Goal: Information Seeking & Learning: Learn about a topic

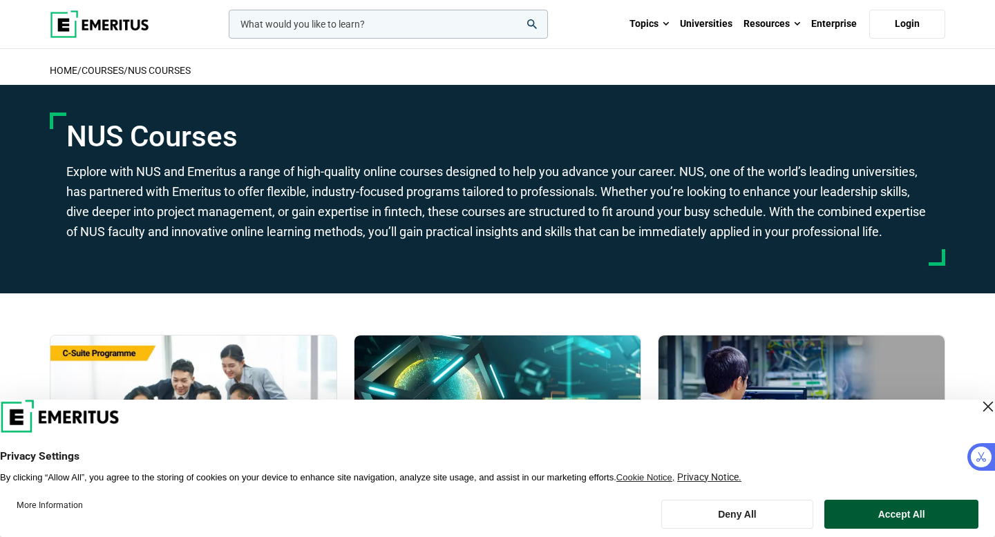
click at [904, 513] on button "Accept All" at bounding box center [901, 514] width 154 height 29
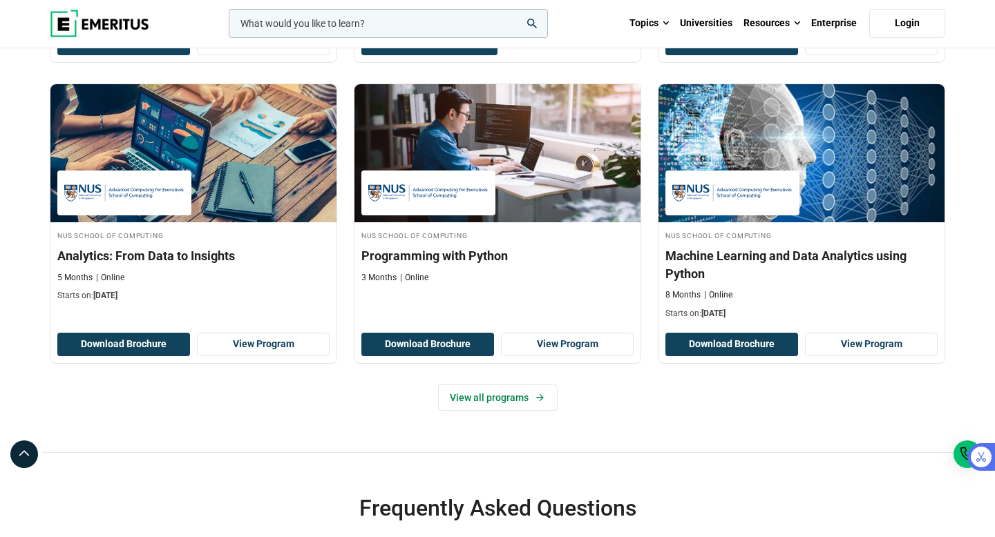
scroll to position [537, 0]
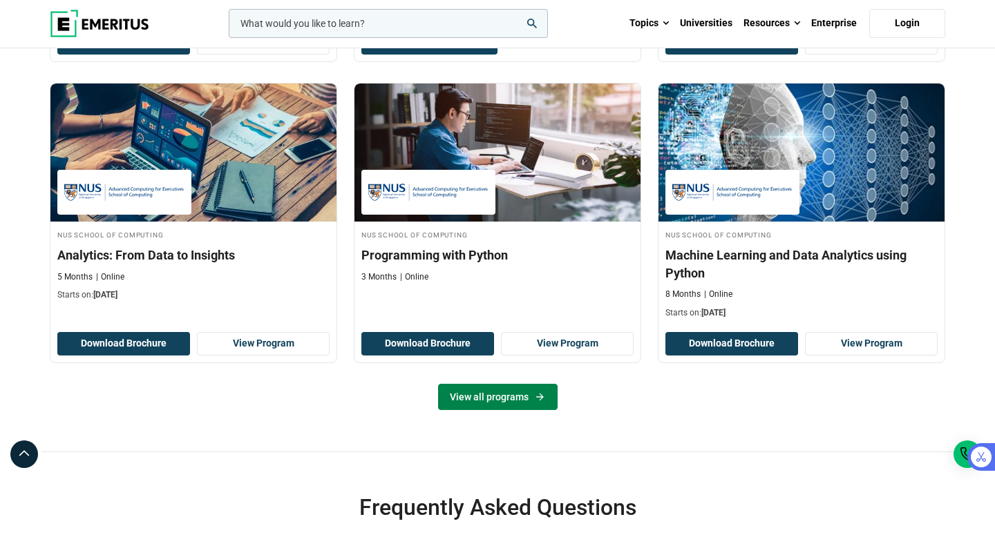
click at [455, 410] on link "View all programs" at bounding box center [498, 397] width 120 height 26
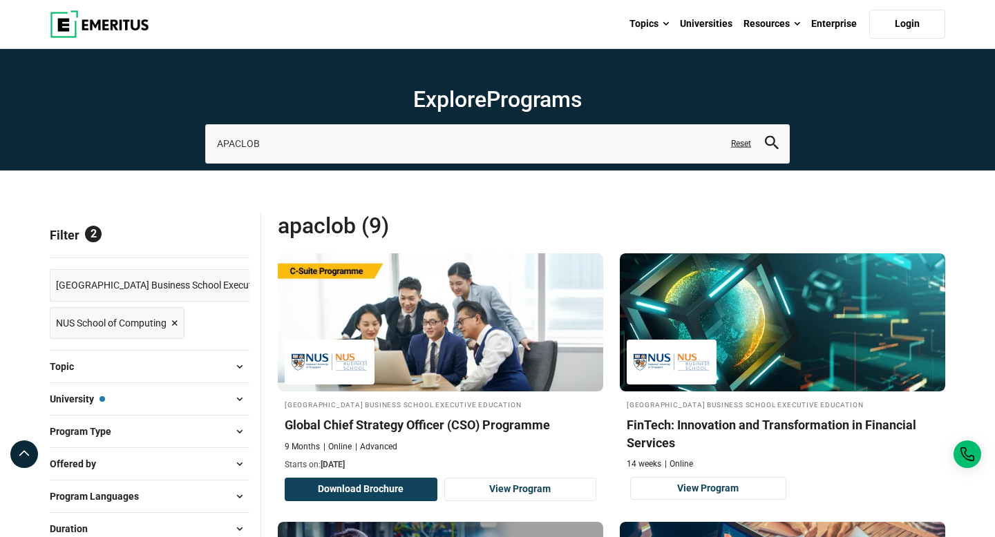
click at [176, 322] on span "×" at bounding box center [174, 324] width 7 height 20
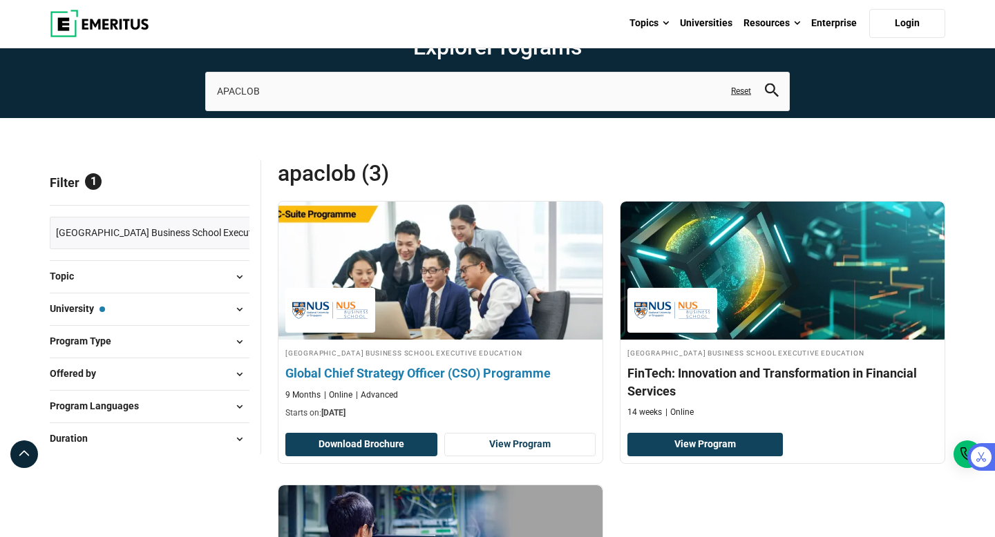
scroll to position [55, 0]
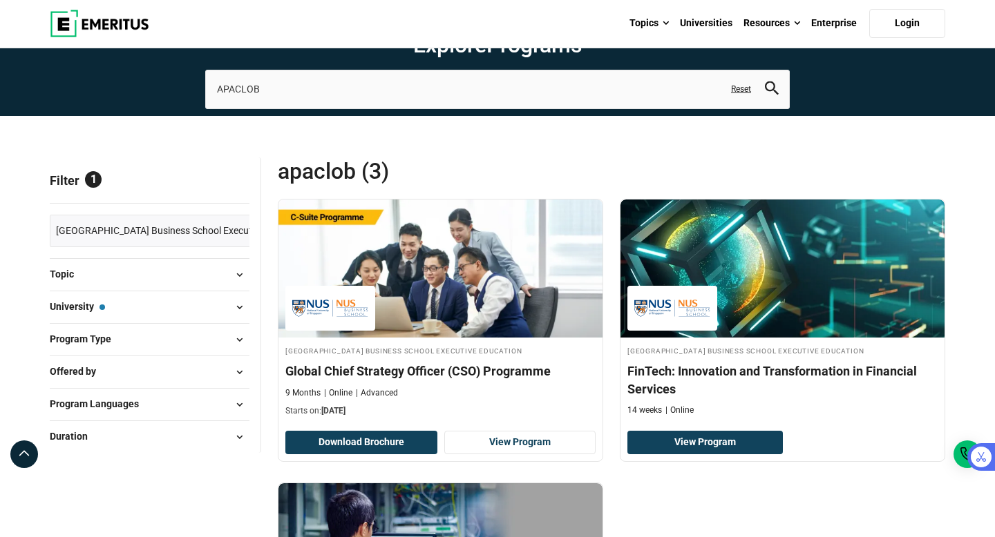
click at [196, 261] on div "Topic Business Management ( 1 ) Coding ( 1 ) Data Science and Analytics ( 1 ) F…" at bounding box center [150, 274] width 200 height 32
click at [193, 275] on button "Topic" at bounding box center [150, 275] width 200 height 21
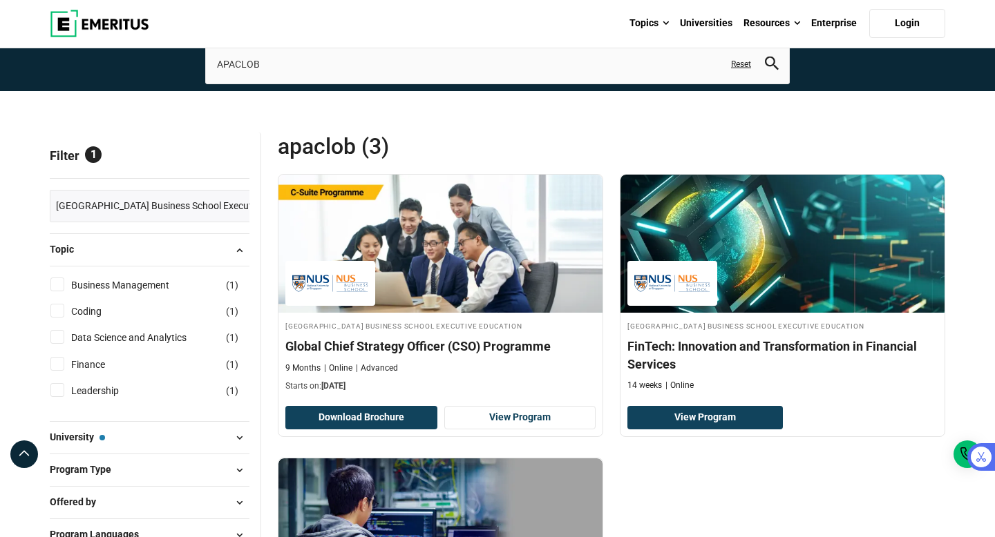
scroll to position [161, 0]
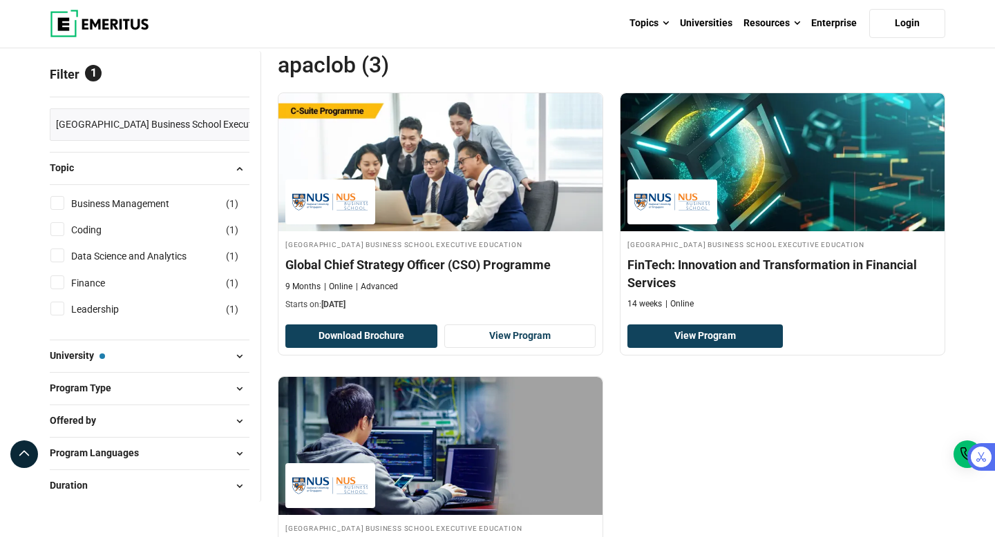
click at [61, 201] on input "Business Management ( 1 )" at bounding box center [57, 203] width 14 height 14
checkbox input "true"
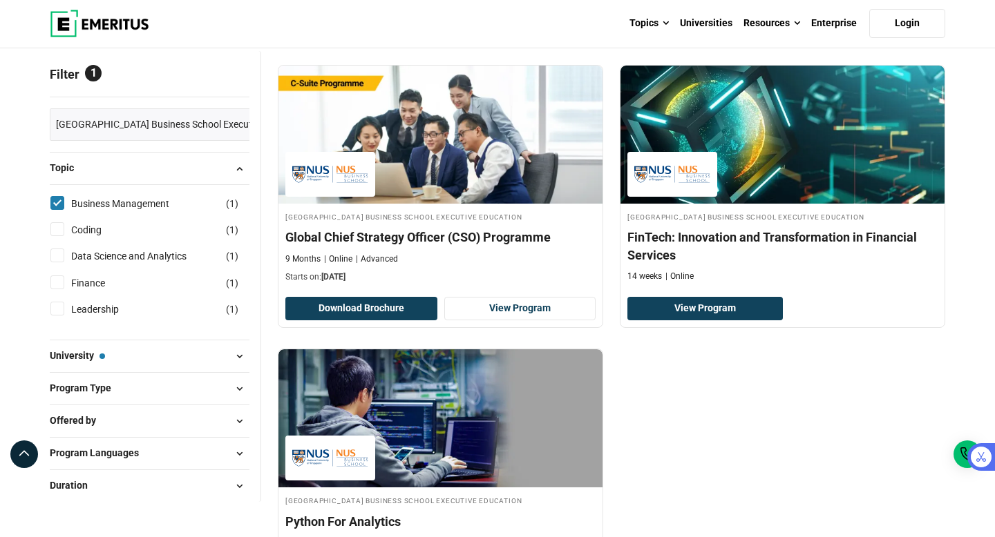
click at [54, 280] on input "Finance ( 1 )" at bounding box center [57, 283] width 14 height 14
checkbox input "true"
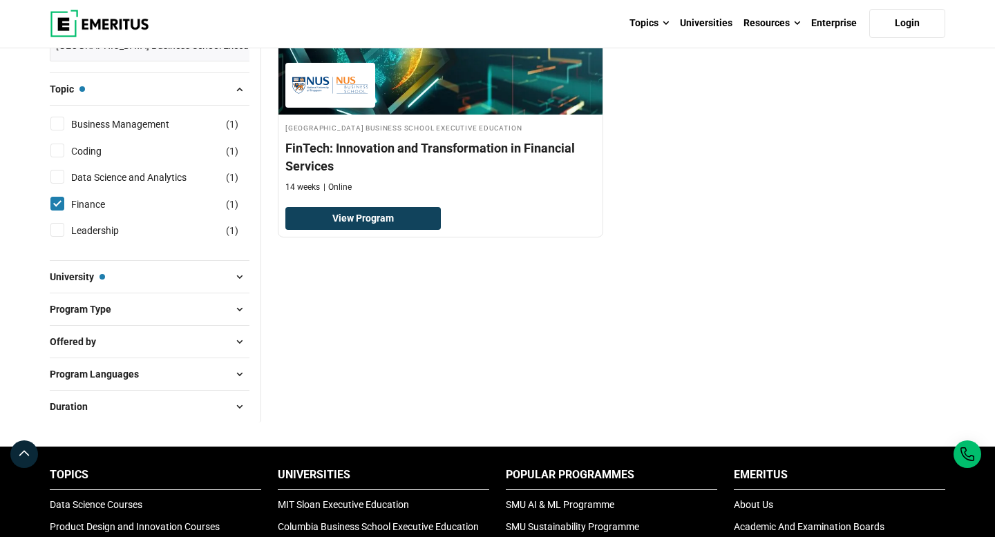
scroll to position [283, 0]
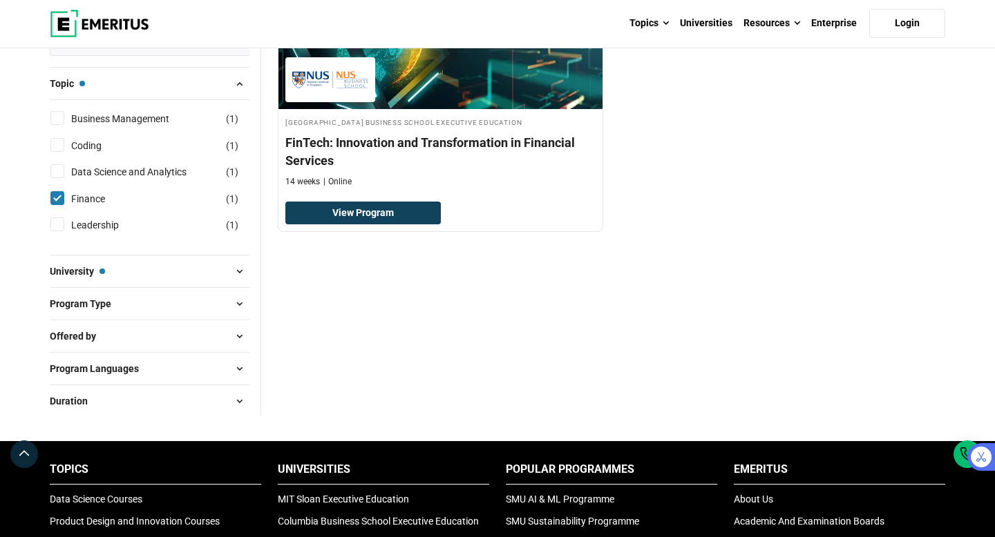
click at [137, 270] on button "University — [GEOGRAPHIC_DATA] Business School Executive Education" at bounding box center [150, 271] width 200 height 21
click at [241, 271] on span at bounding box center [239, 271] width 21 height 21
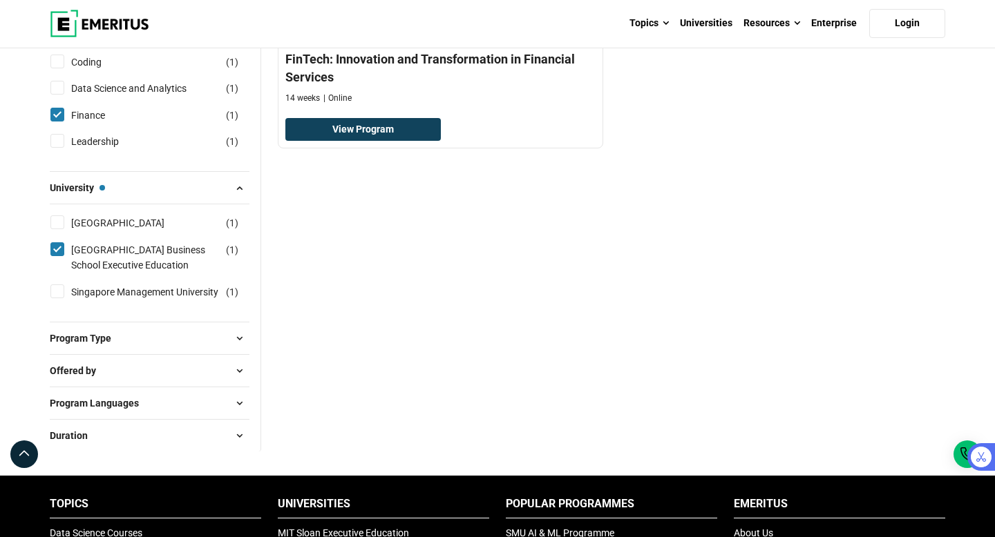
scroll to position [374, 0]
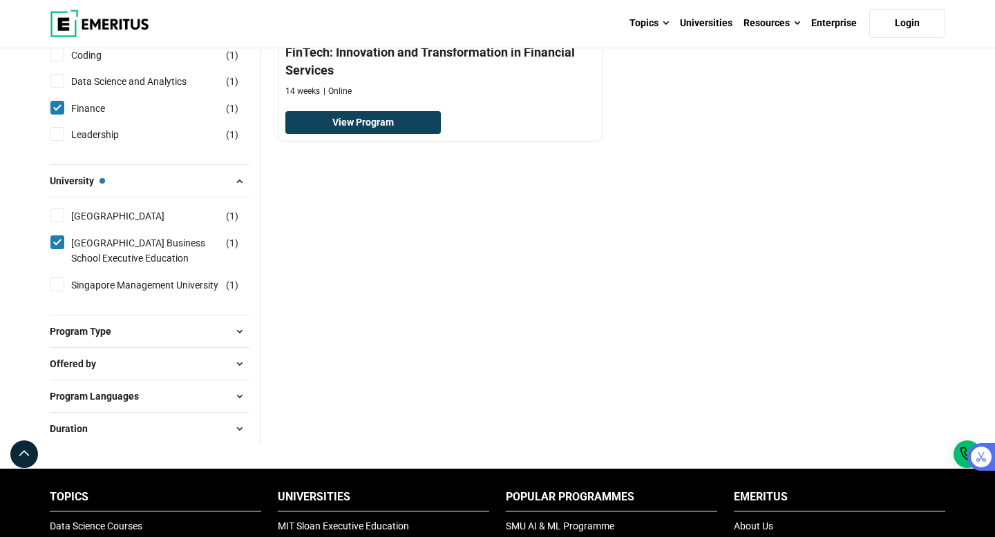
click at [61, 292] on input "Singapore Management University ( 1 )" at bounding box center [57, 285] width 14 height 14
checkbox input "true"
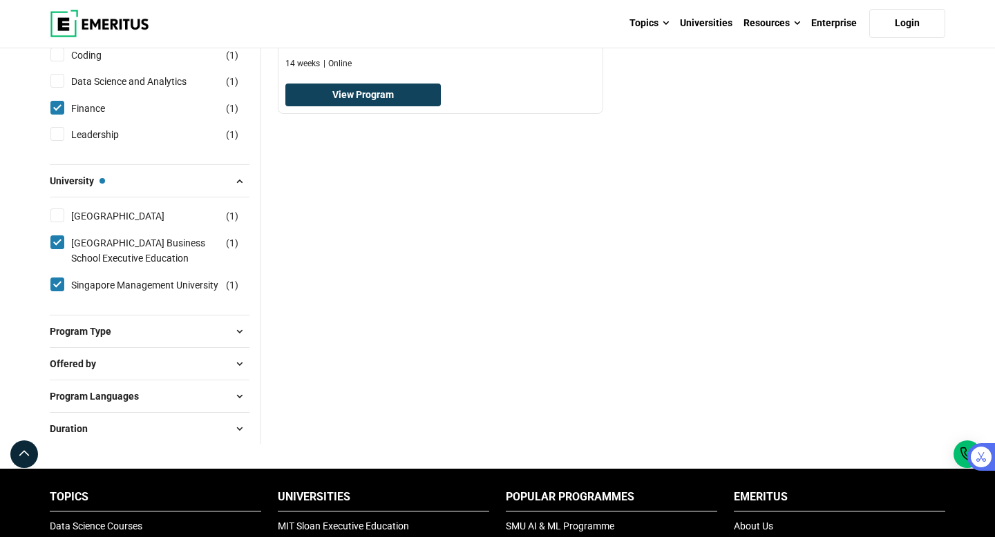
click at [55, 214] on input "Nanyang Technological University ( 1 )" at bounding box center [57, 216] width 14 height 14
checkbox input "true"
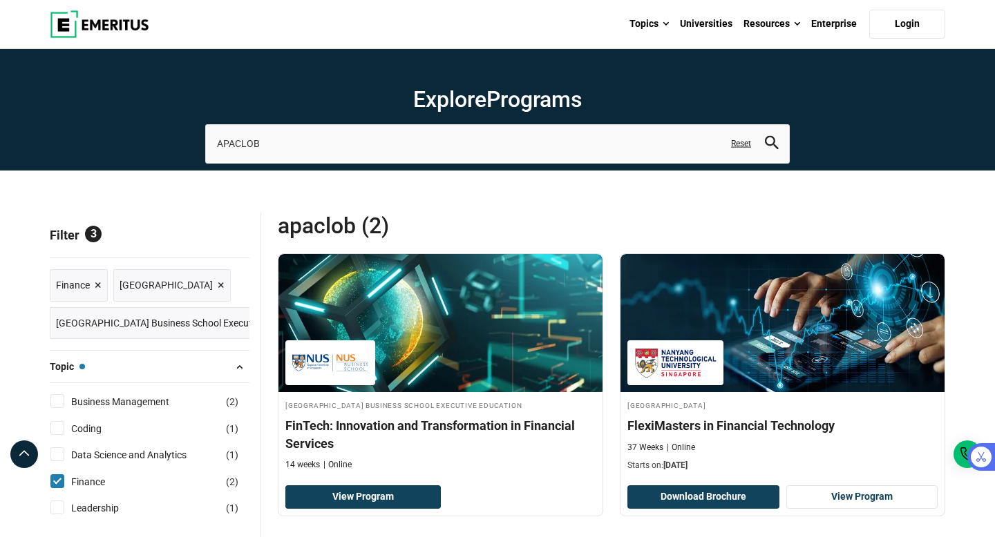
checkbox input "true"
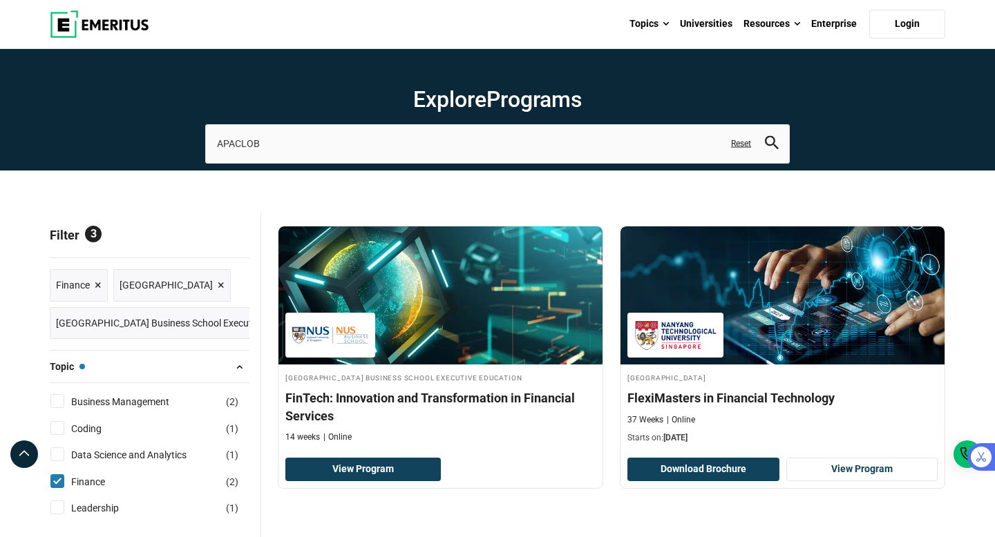
scroll to position [485, 0]
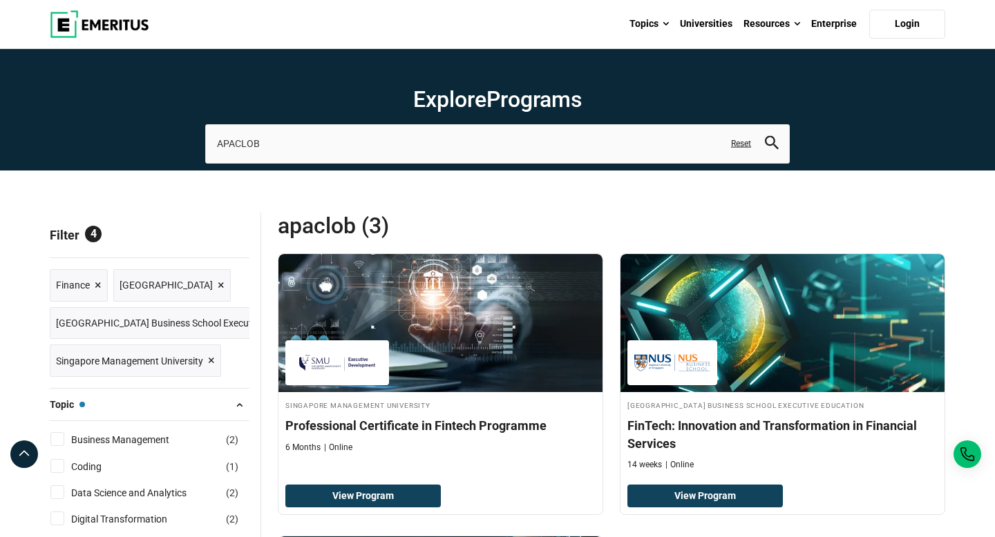
scroll to position [645, 0]
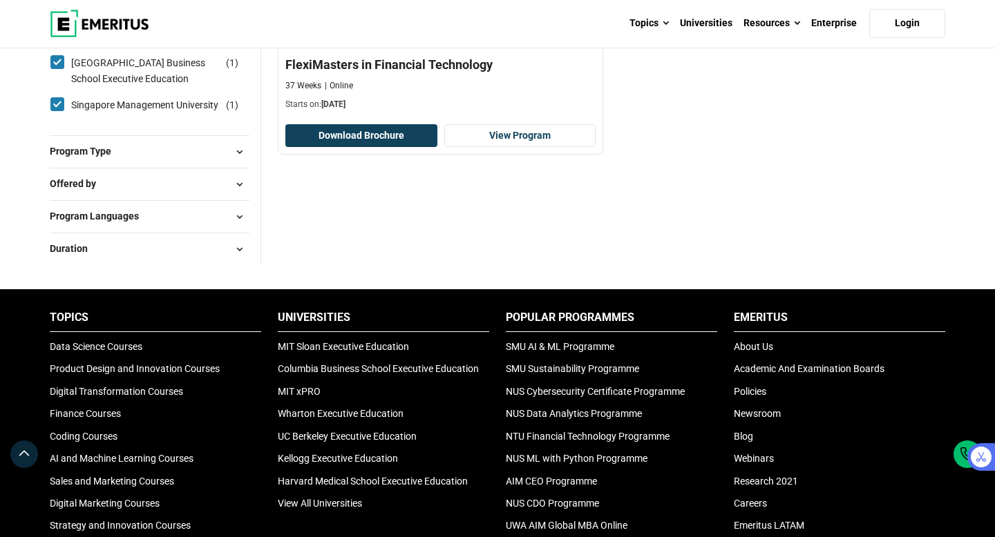
click at [242, 162] on span at bounding box center [239, 152] width 21 height 21
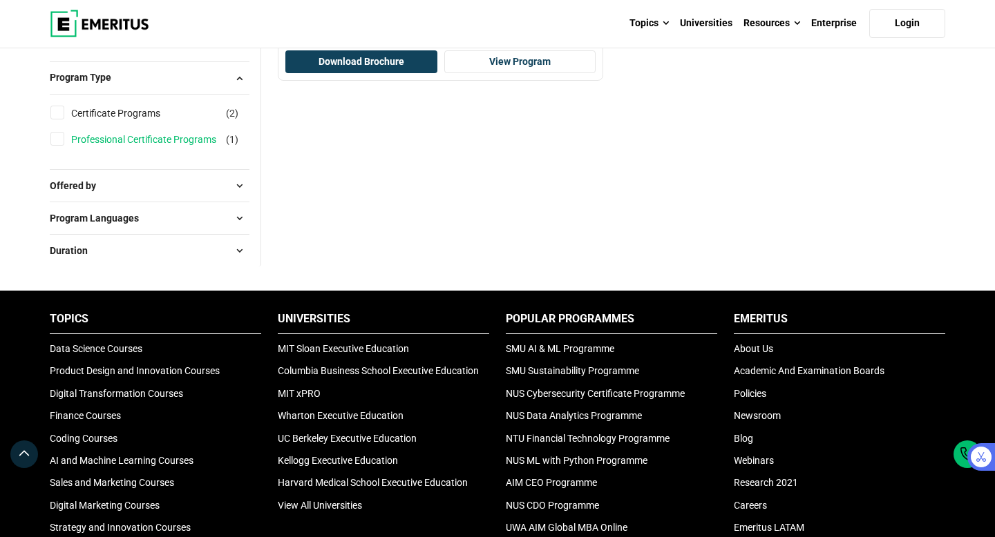
scroll to position [727, 0]
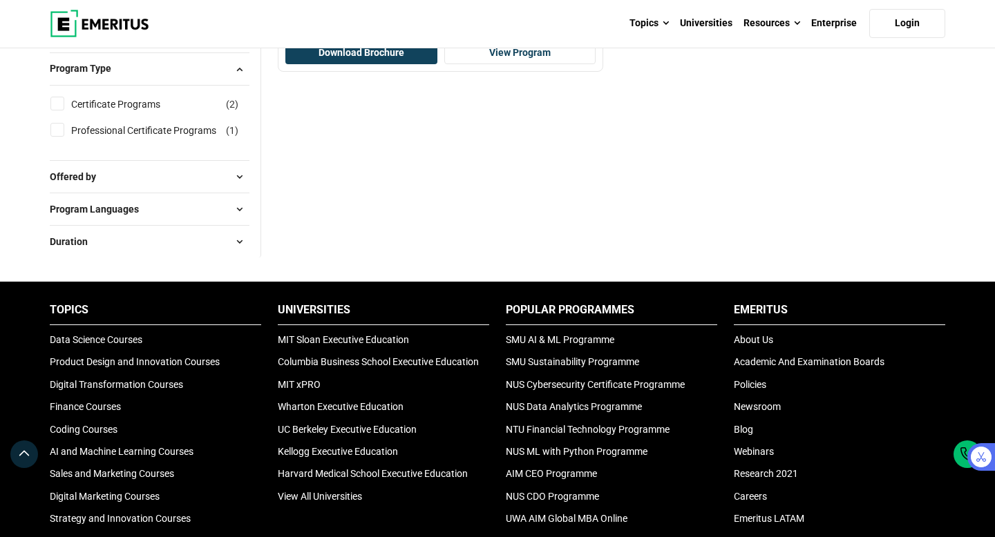
click at [59, 111] on input "Certificate Programs ( 2 )" at bounding box center [57, 104] width 14 height 14
checkbox input "true"
click at [55, 137] on input "Professional Certificate Programs ( 1 )" at bounding box center [57, 130] width 14 height 14
checkbox input "true"
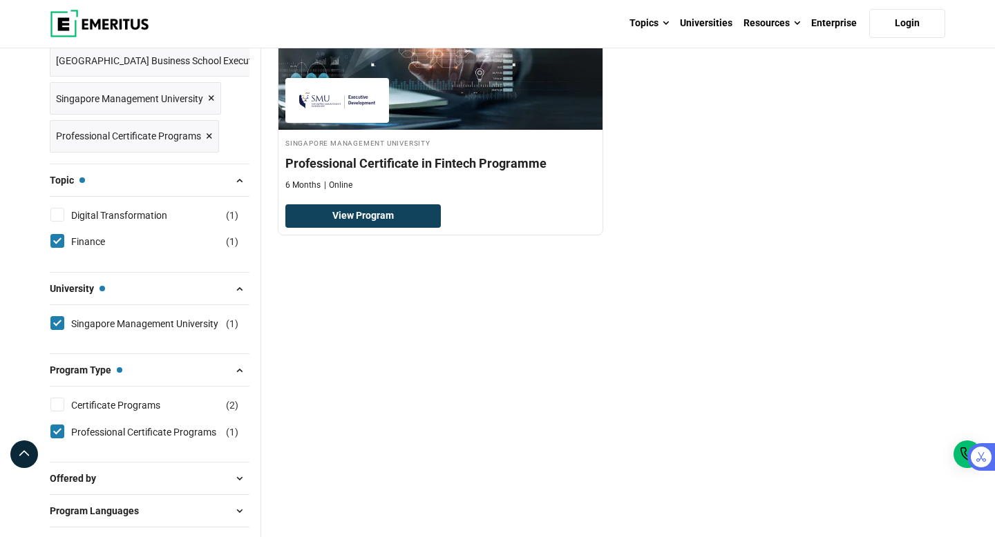
scroll to position [254, 0]
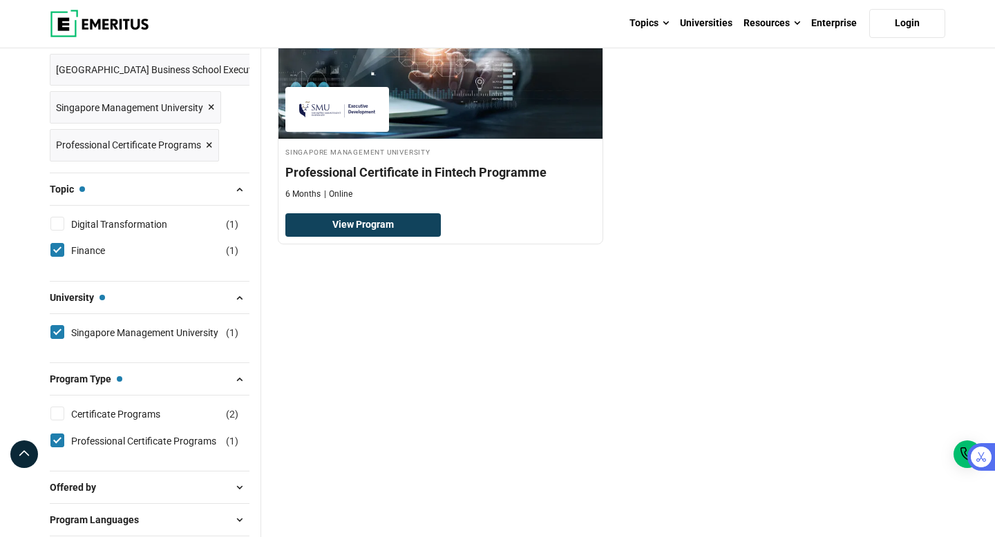
click at [55, 434] on input "Professional Certificate Programs ( 1 )" at bounding box center [57, 441] width 14 height 14
checkbox input "false"
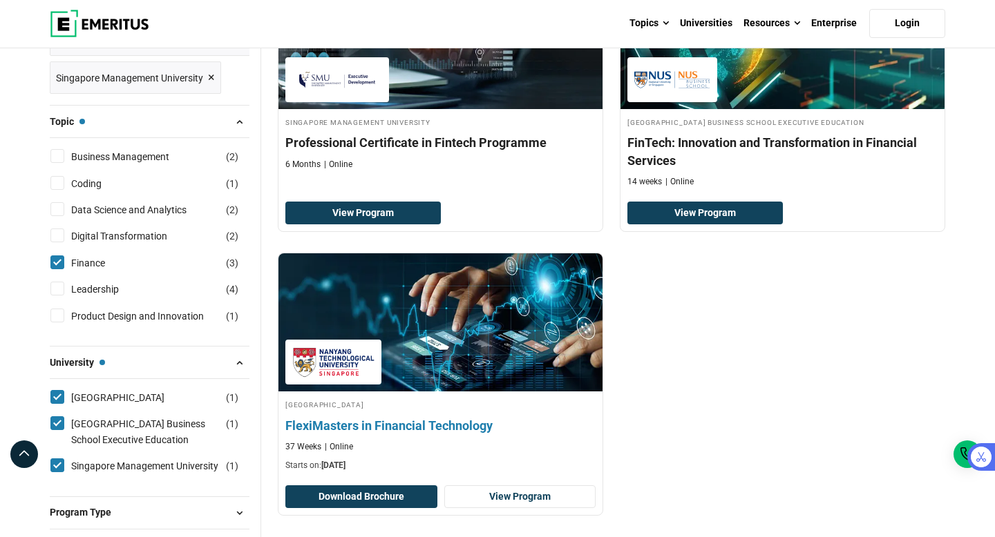
scroll to position [284, 0]
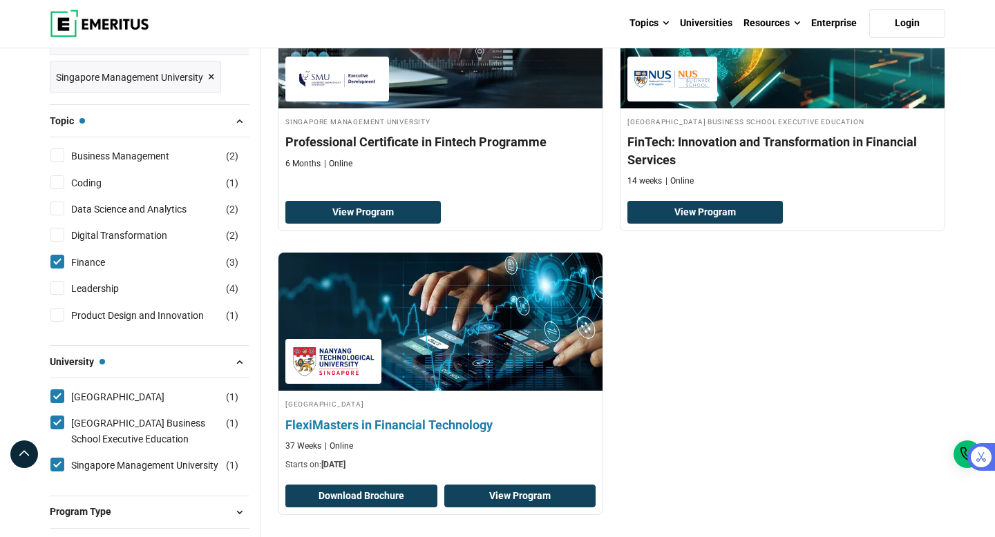
click at [484, 497] on link "View Program" at bounding box center [520, 496] width 152 height 23
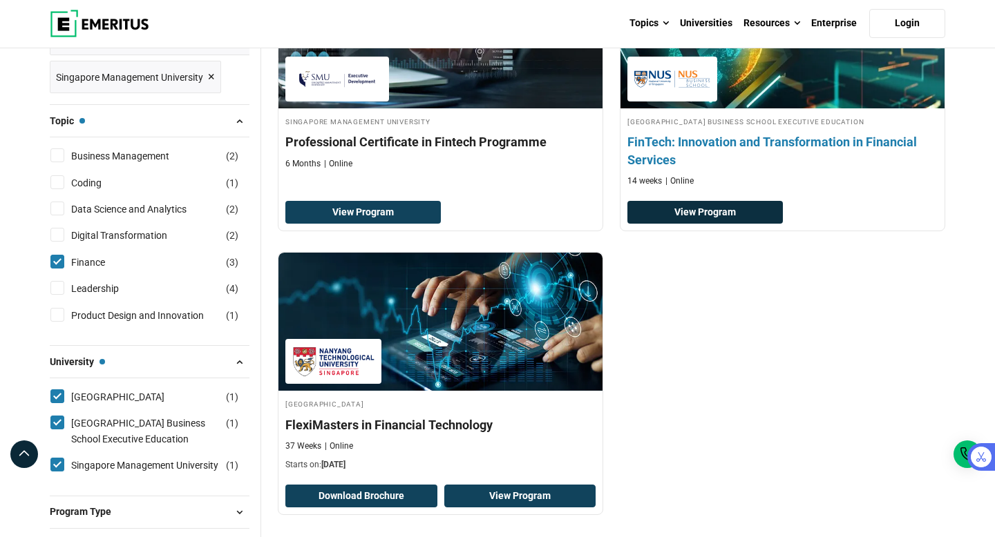
scroll to position [246, 0]
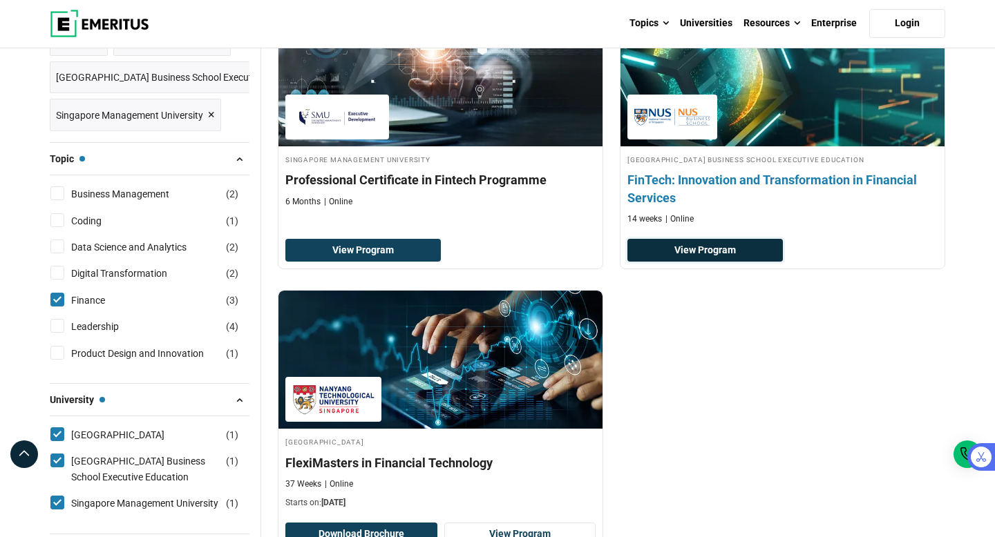
click at [716, 258] on link "View Program" at bounding box center [704, 250] width 155 height 23
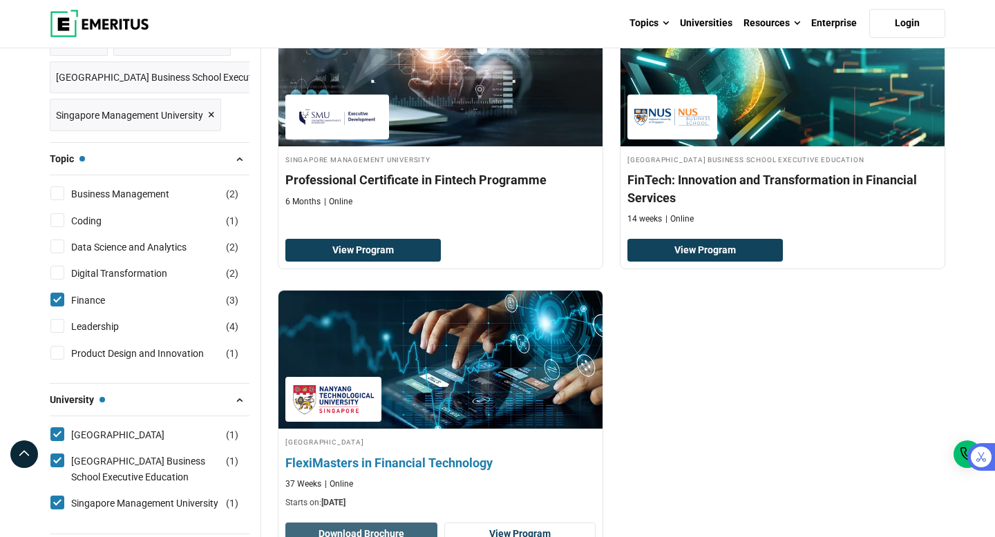
click at [397, 529] on button "Download Brochure" at bounding box center [361, 534] width 152 height 23
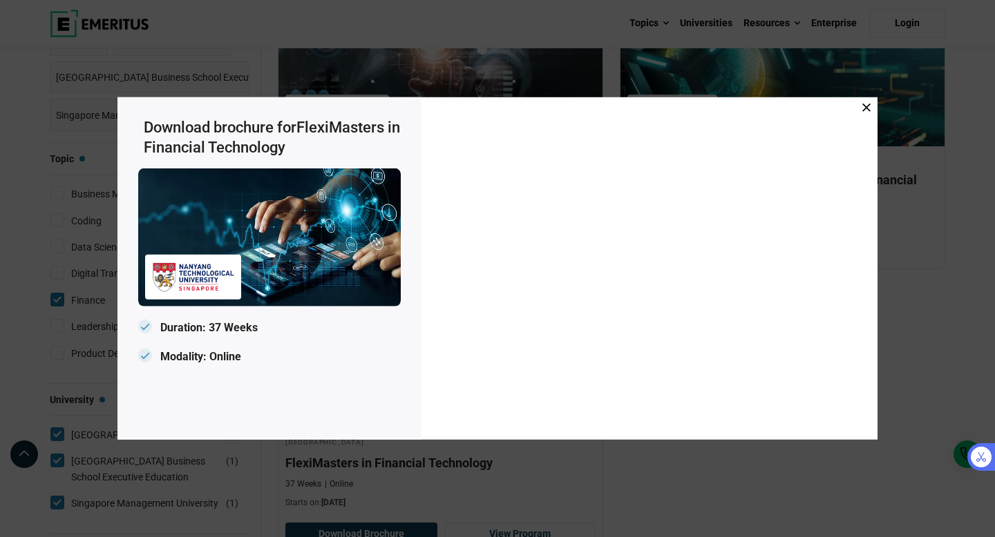
click at [868, 107] on icon at bounding box center [866, 108] width 8 height 8
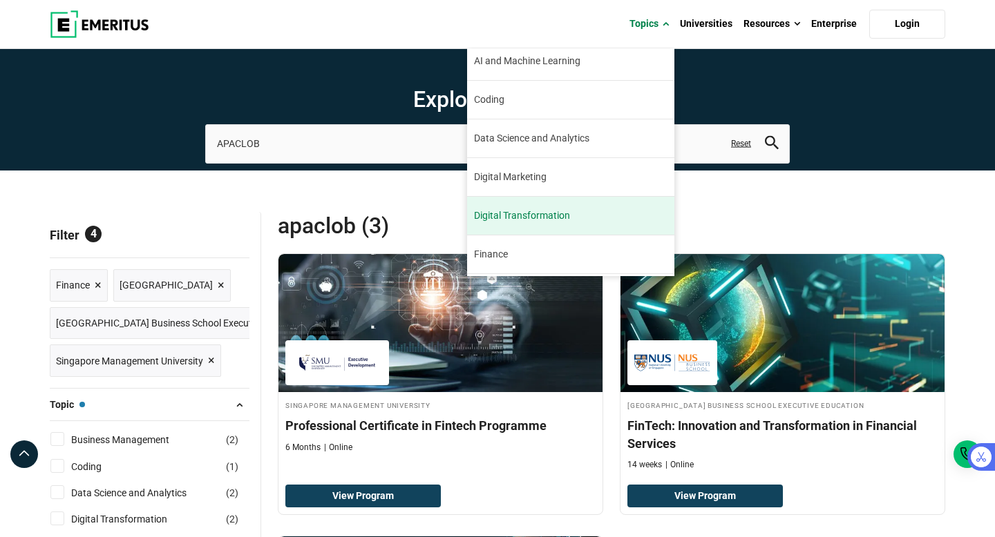
scroll to position [10, 0]
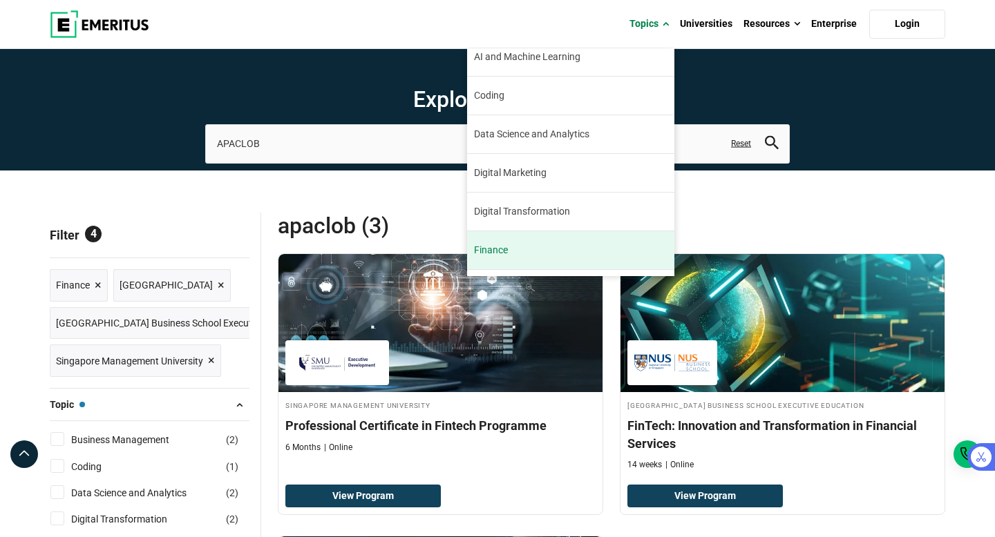
click at [525, 243] on link "Finance The finance industry has remained relatively stable through the turbule…" at bounding box center [570, 250] width 207 height 38
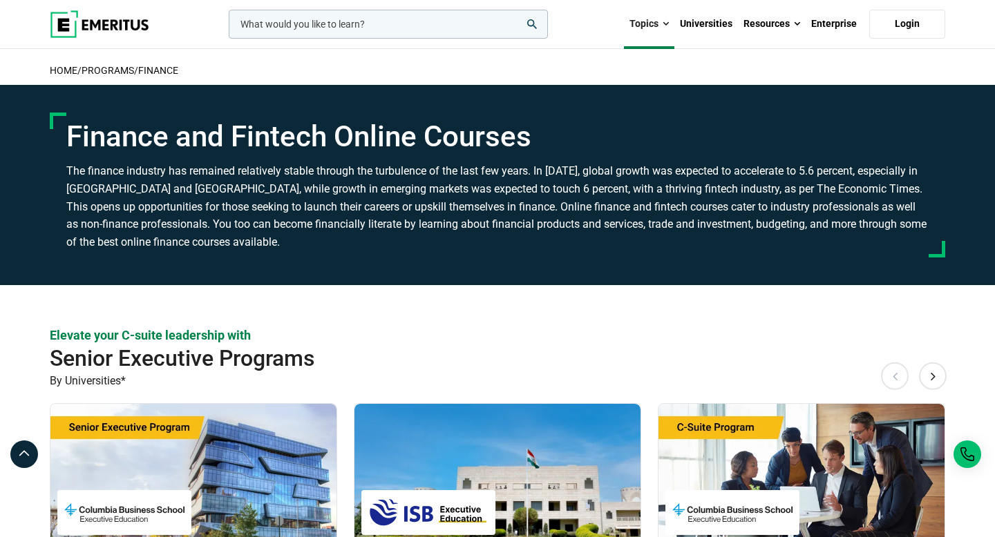
scroll to position [144, 0]
